Goal: Check status

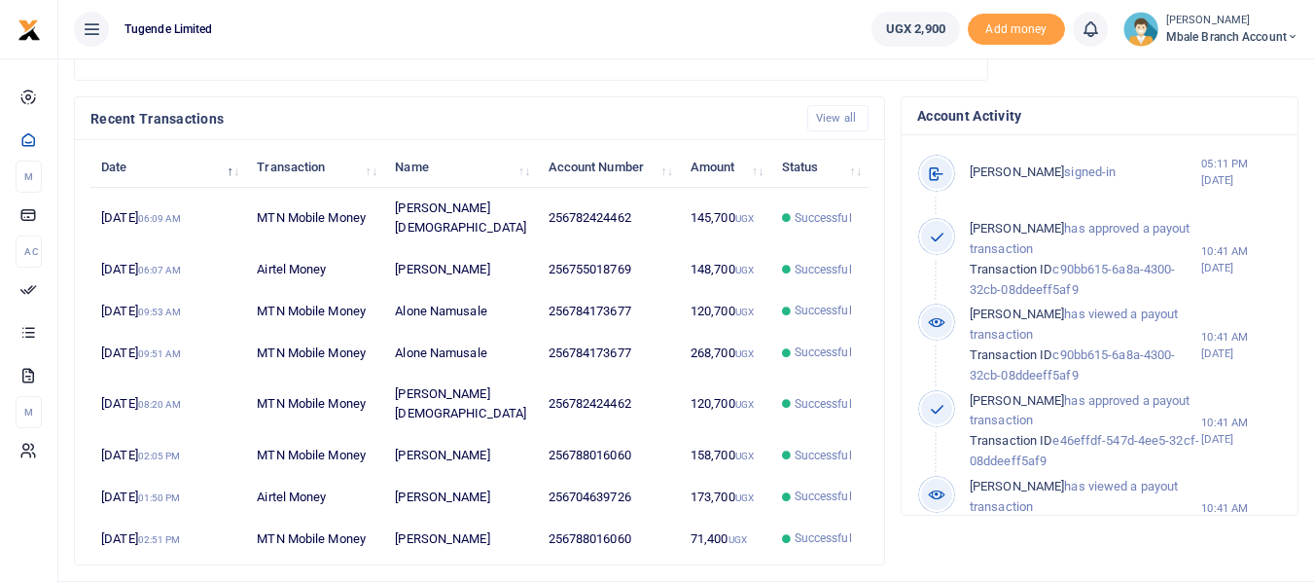
scroll to position [576, 0]
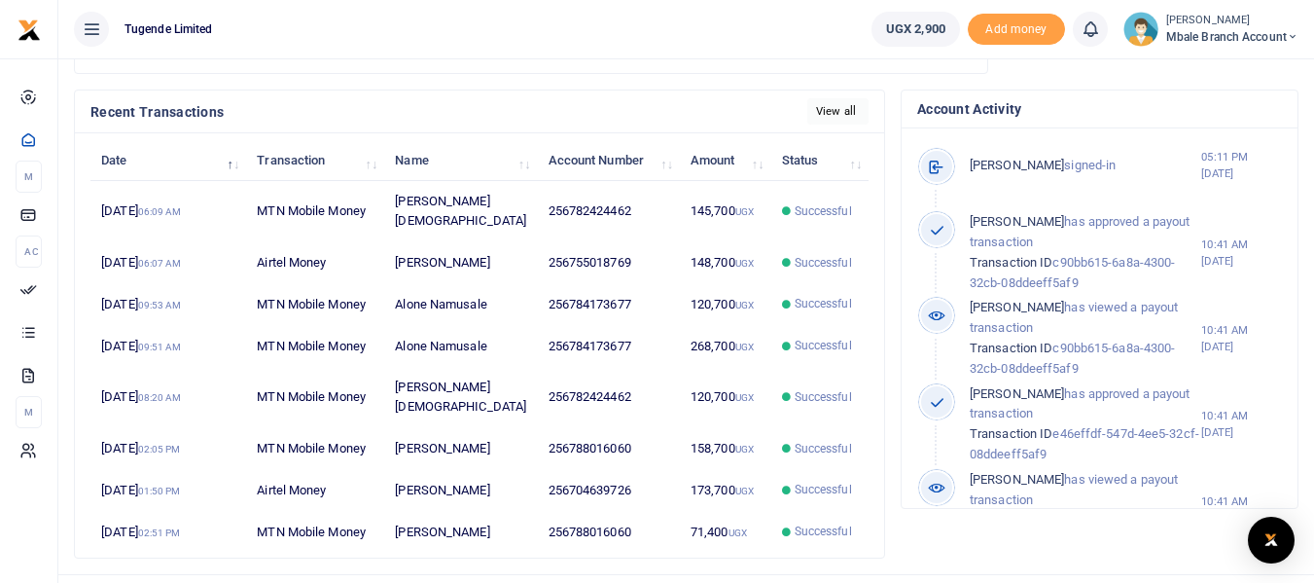
click at [847, 114] on link "View all" at bounding box center [837, 111] width 61 height 26
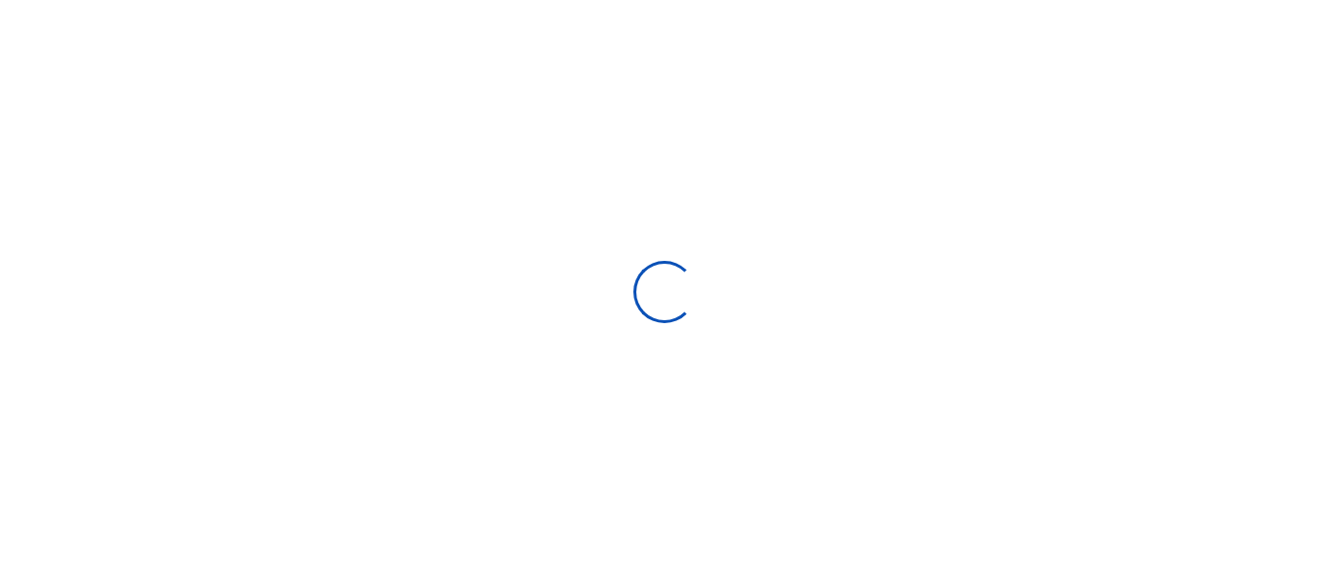
select select
type input "[DATE] - [DATE]"
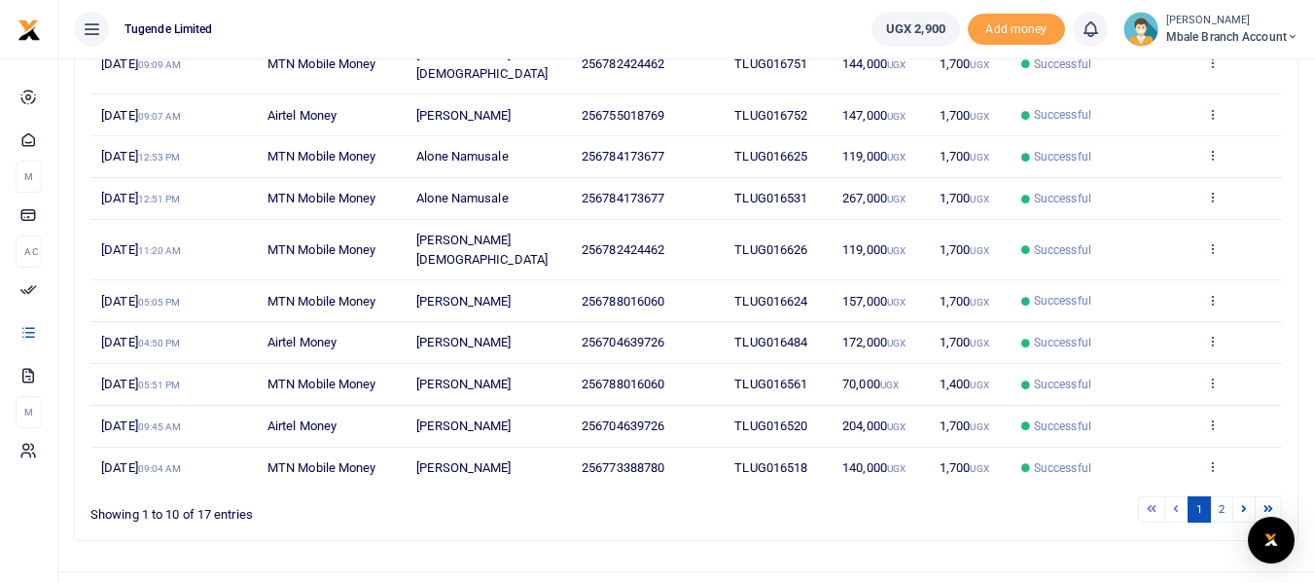
scroll to position [312, 0]
click at [1225, 494] on link "2" at bounding box center [1221, 507] width 23 height 26
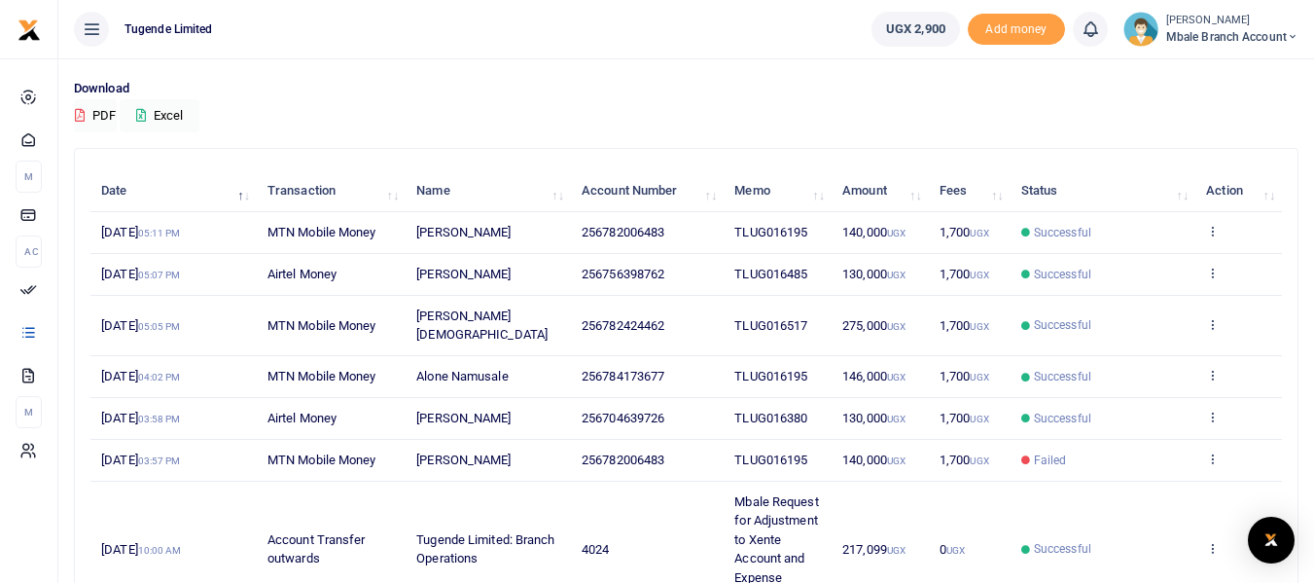
scroll to position [0, 0]
